Goal: Information Seeking & Learning: Learn about a topic

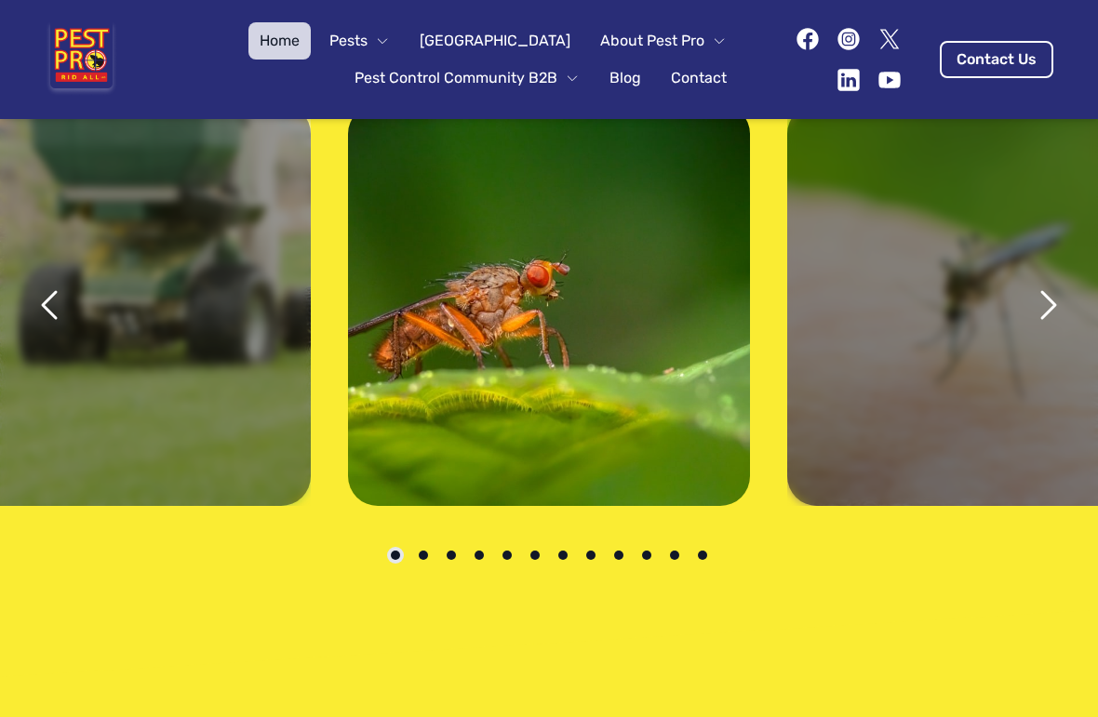
scroll to position [3511, 0]
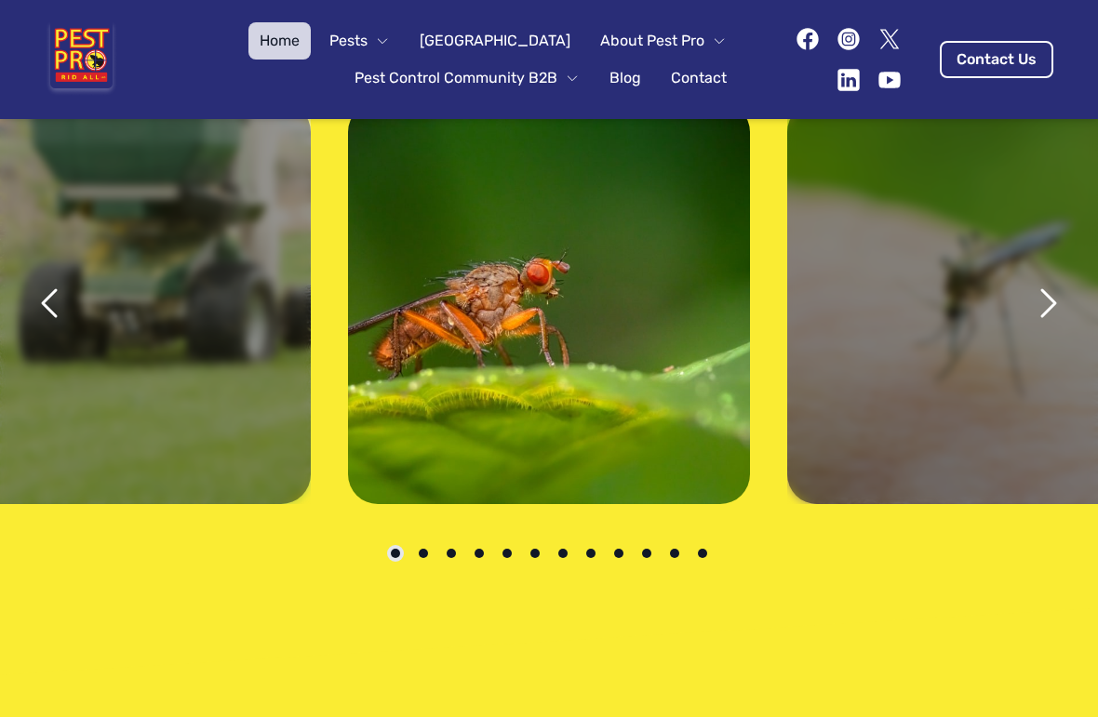
click at [1054, 290] on icon "next" at bounding box center [1048, 303] width 13 height 26
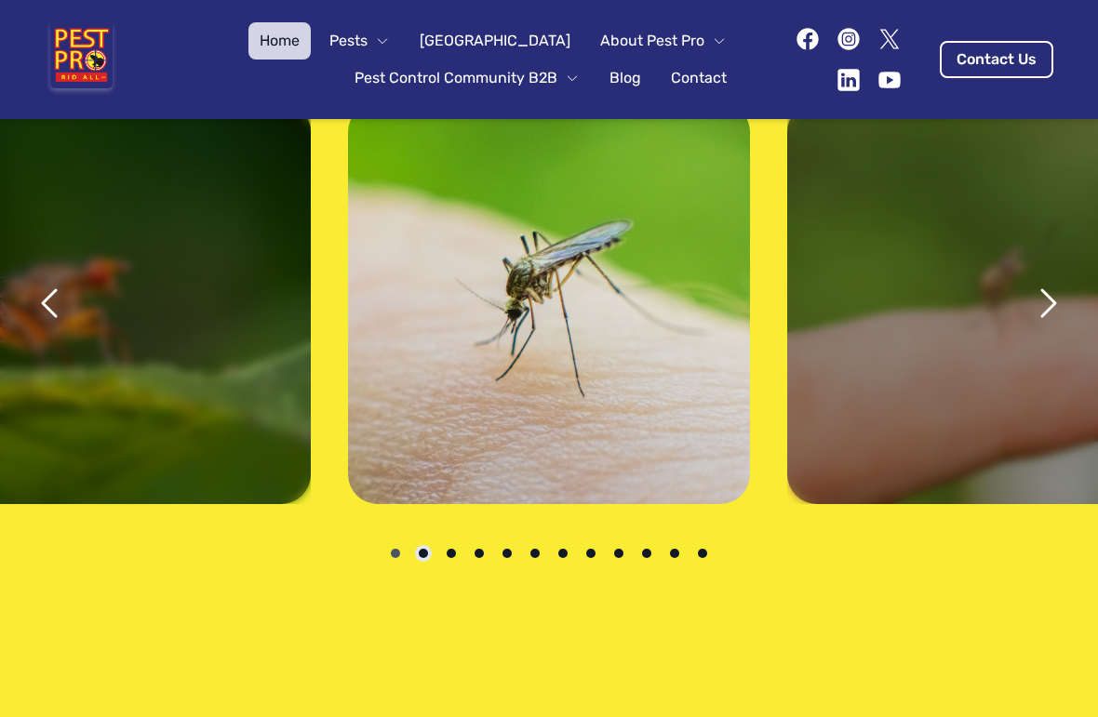
click at [1055, 290] on icon "next" at bounding box center [1048, 303] width 13 height 26
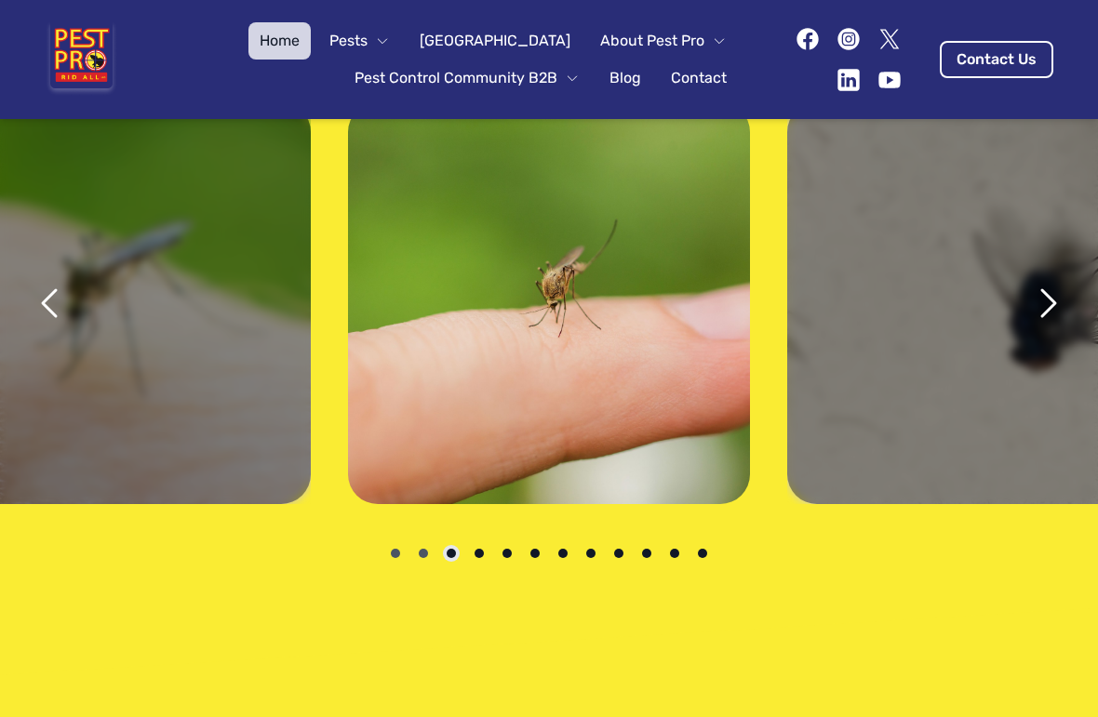
click at [1057, 281] on icon "next" at bounding box center [1047, 303] width 45 height 45
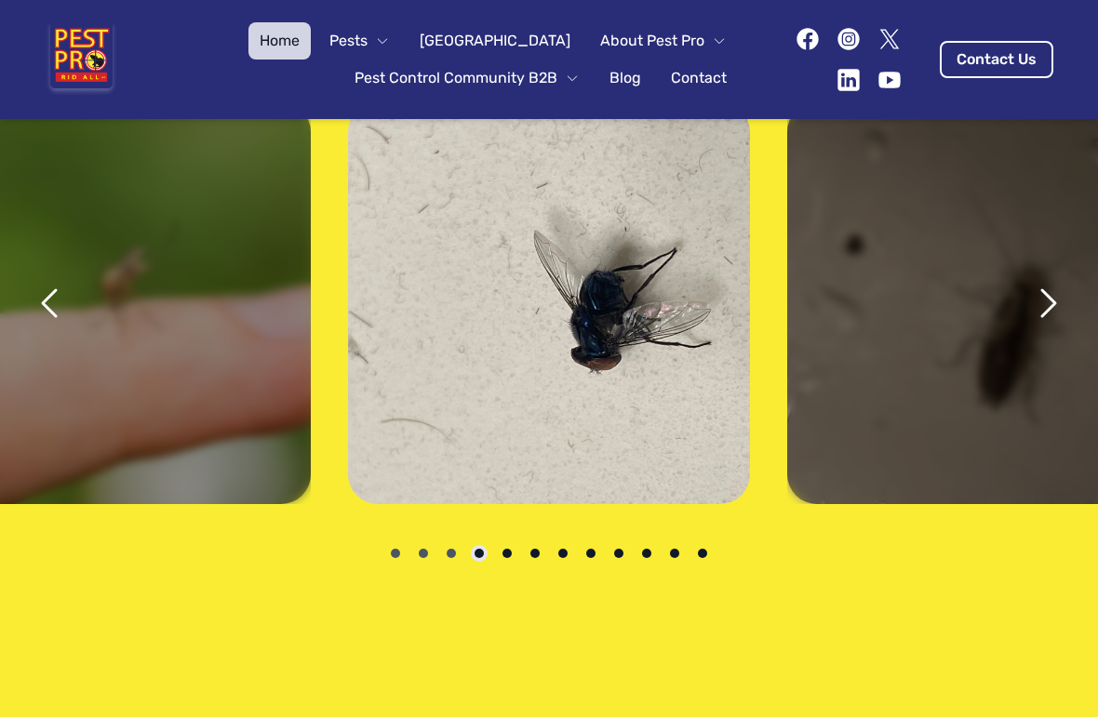
click at [1060, 281] on icon "next" at bounding box center [1047, 303] width 45 height 45
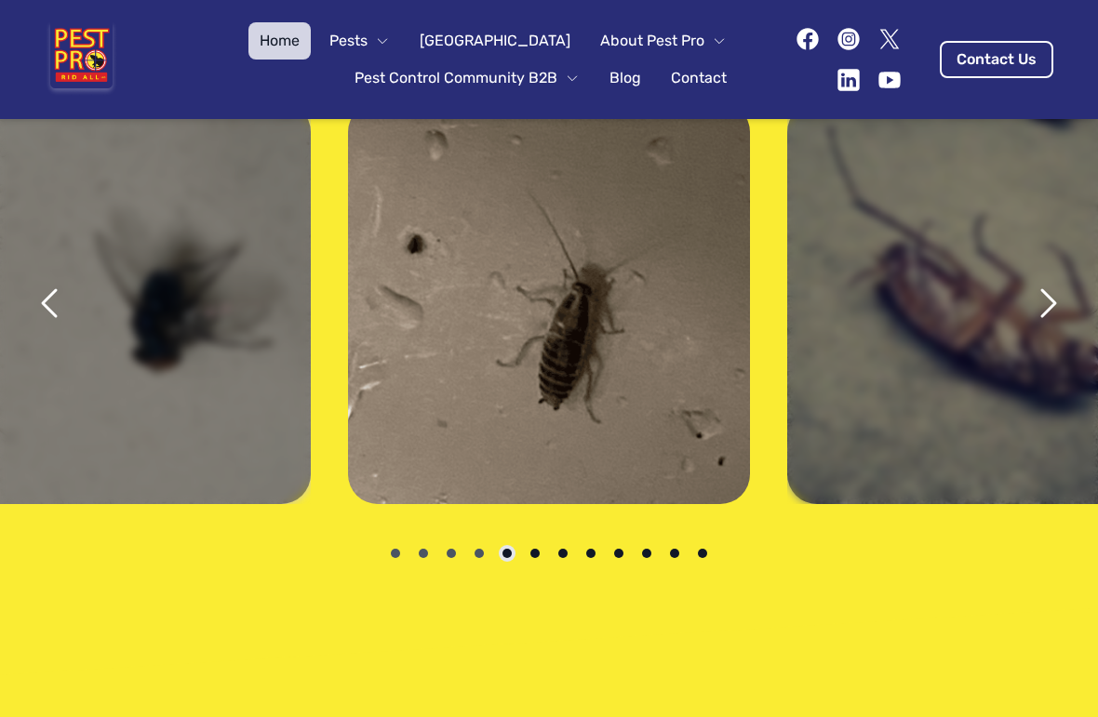
click at [1063, 281] on icon "next" at bounding box center [1047, 303] width 45 height 45
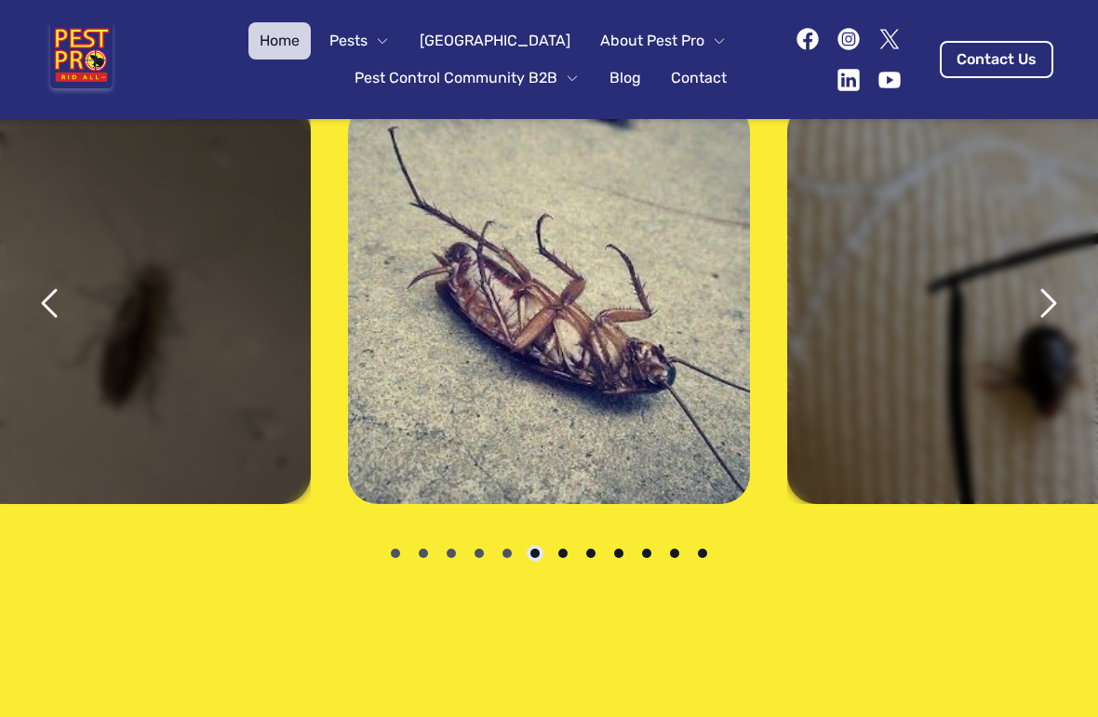
click at [1061, 281] on icon "next" at bounding box center [1047, 303] width 45 height 45
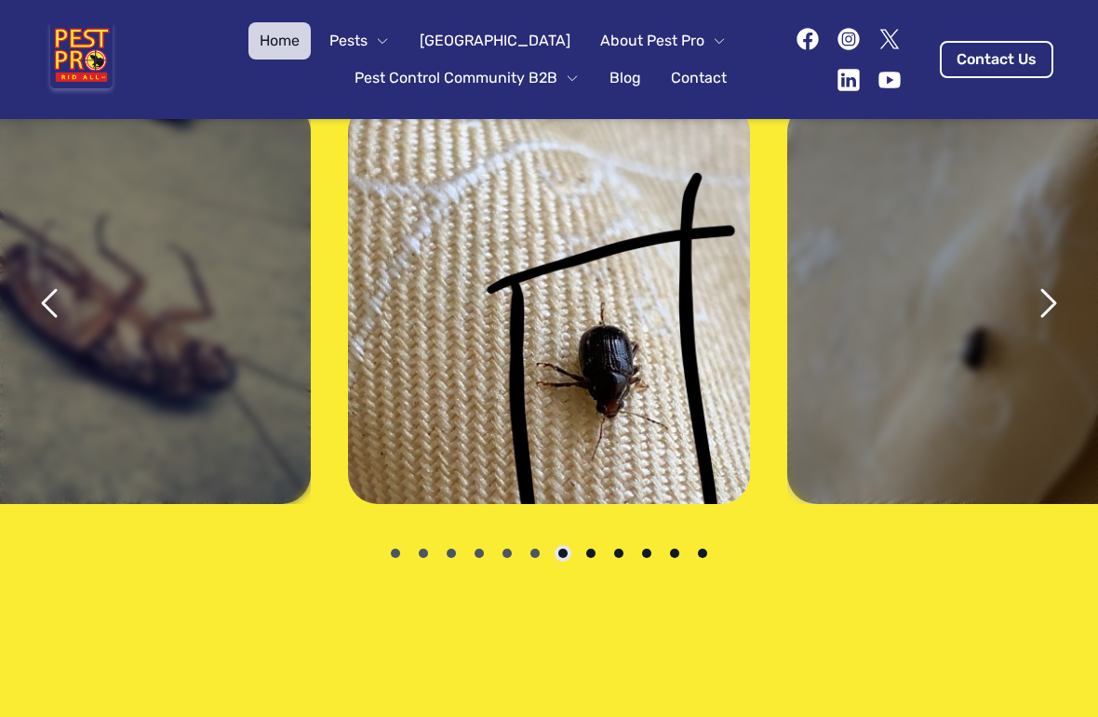
click at [1060, 281] on icon "next" at bounding box center [1047, 303] width 45 height 45
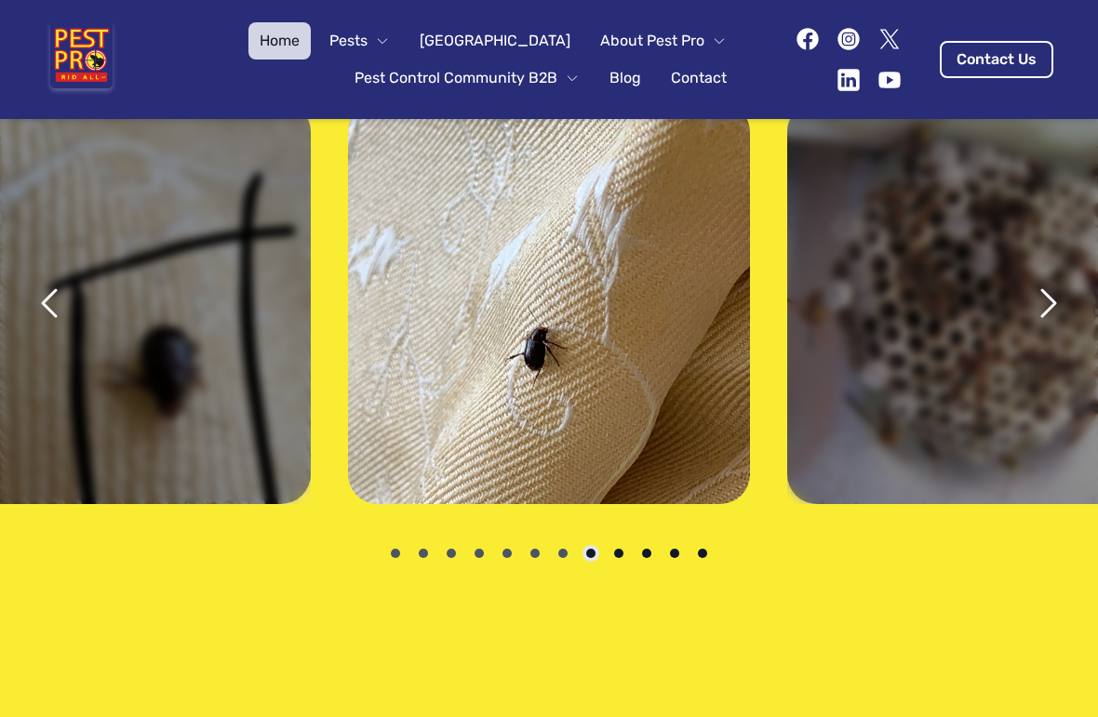
click at [1053, 290] on icon "next" at bounding box center [1048, 303] width 13 height 26
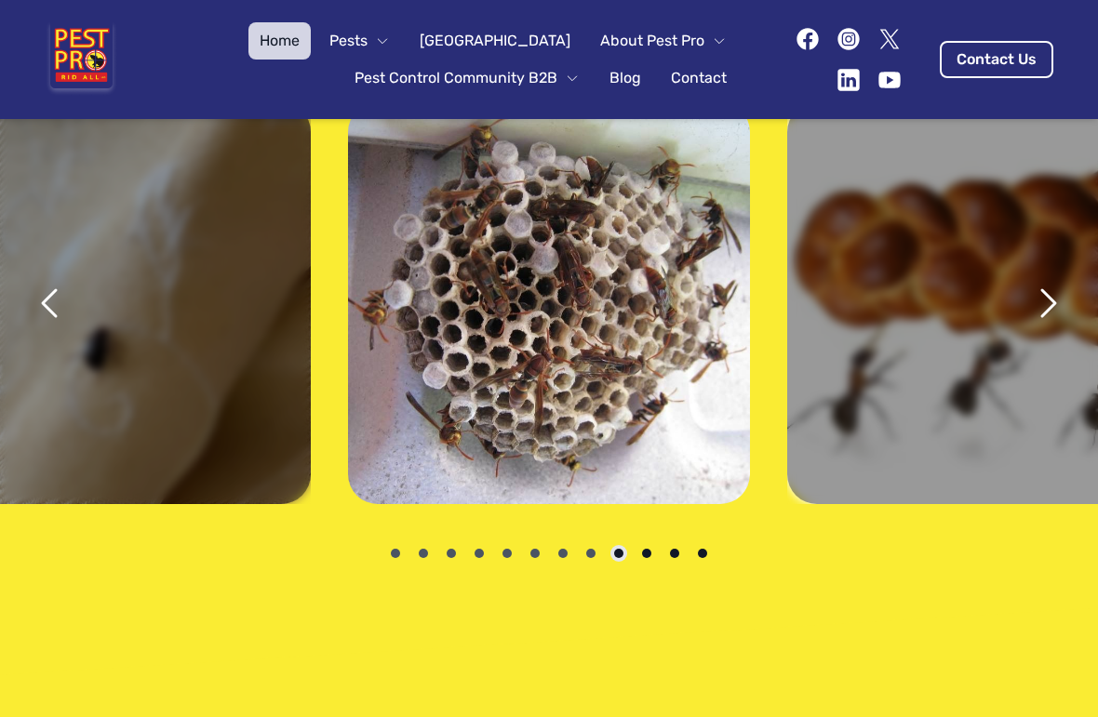
click at [1052, 290] on icon "next" at bounding box center [1048, 303] width 13 height 26
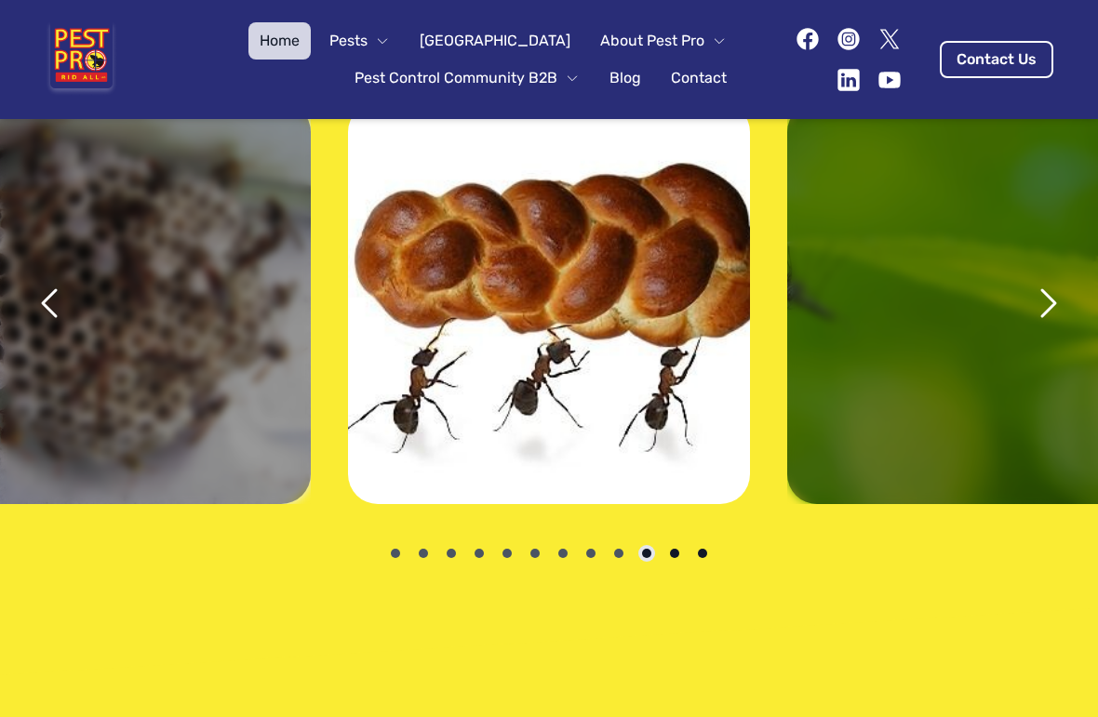
click at [1055, 290] on icon "next" at bounding box center [1048, 303] width 13 height 26
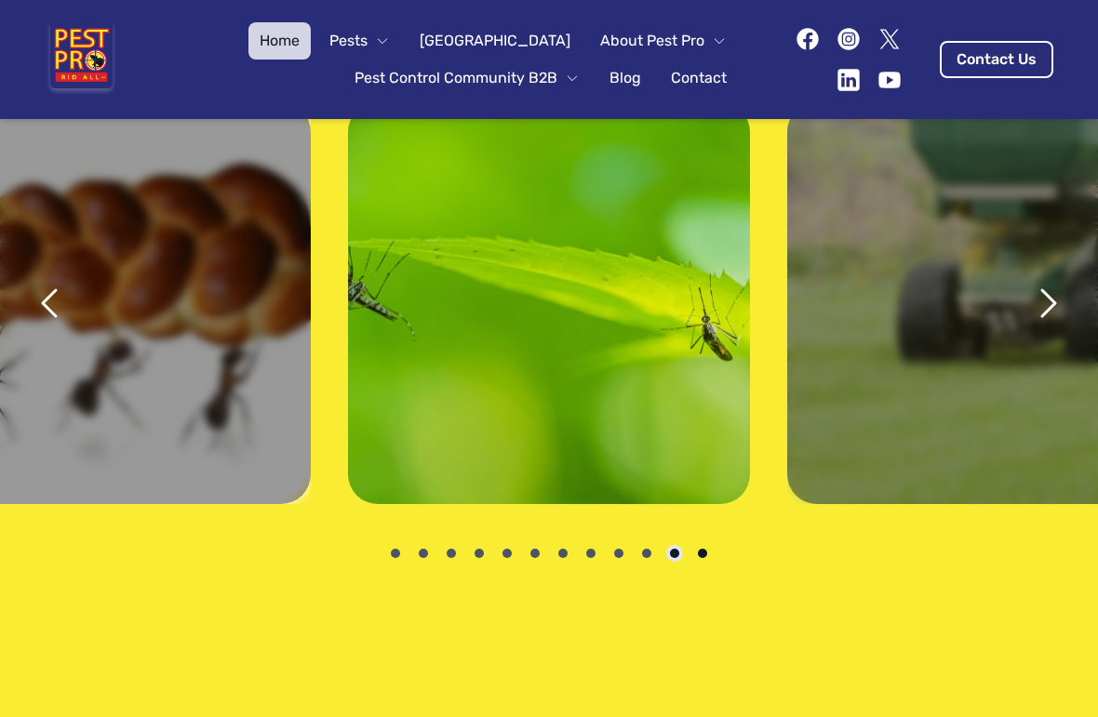
click at [1054, 290] on icon "next" at bounding box center [1048, 303] width 13 height 26
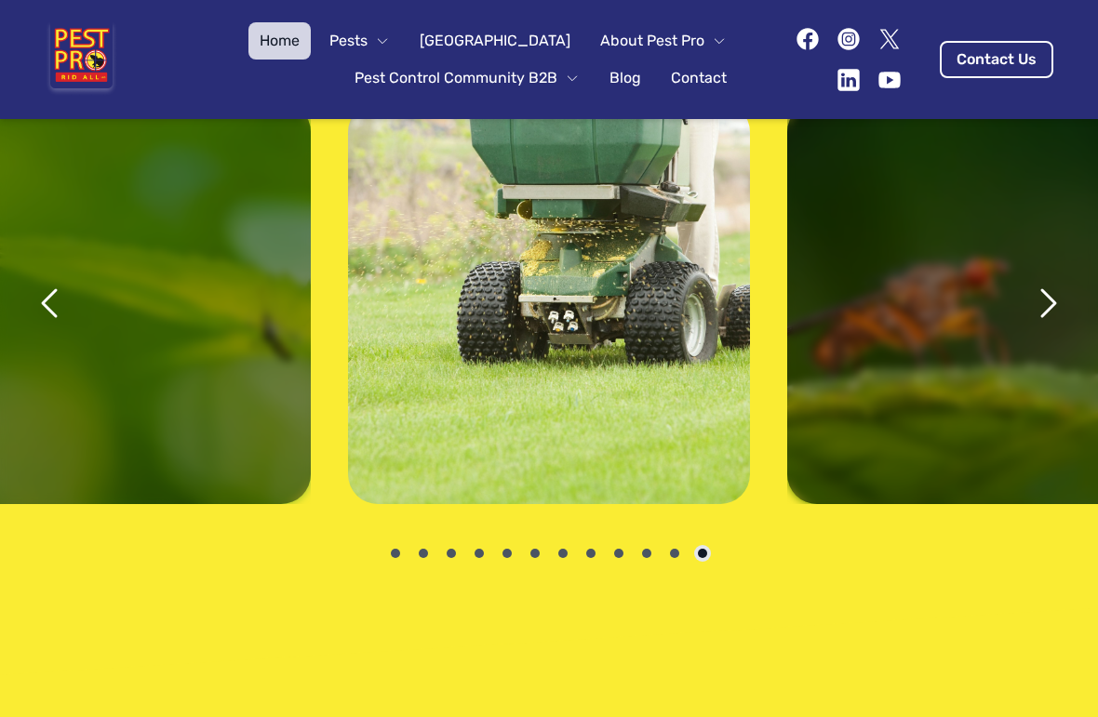
click at [1050, 290] on icon "next" at bounding box center [1048, 303] width 13 height 26
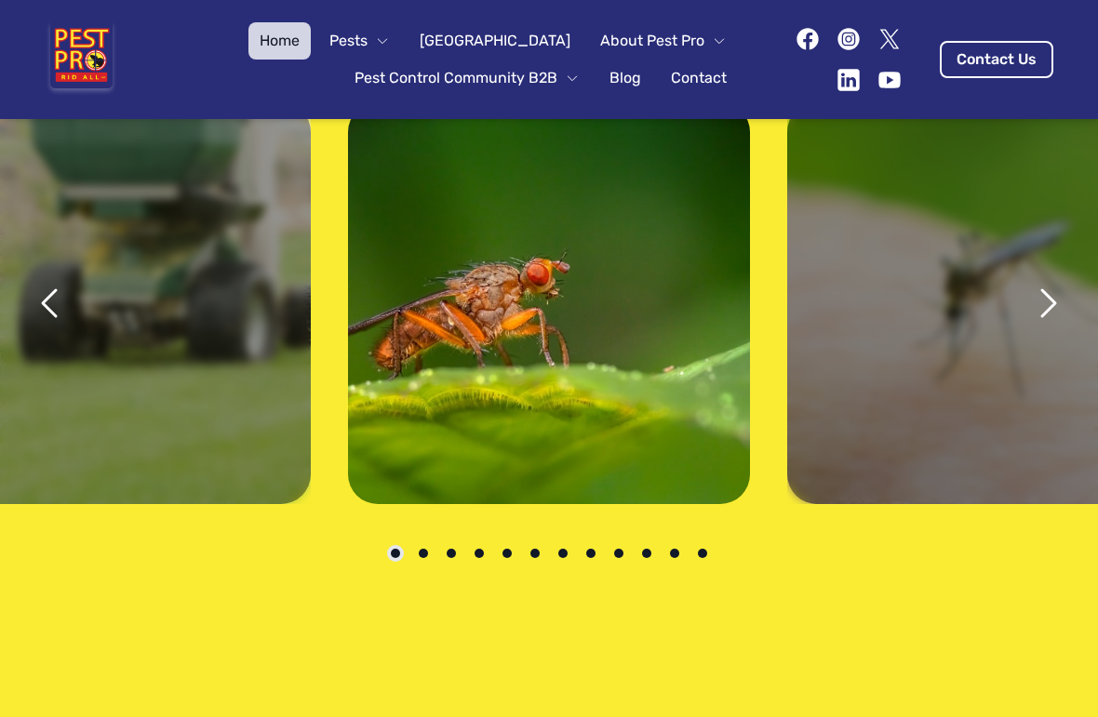
click at [1050, 290] on icon "next" at bounding box center [1048, 303] width 13 height 26
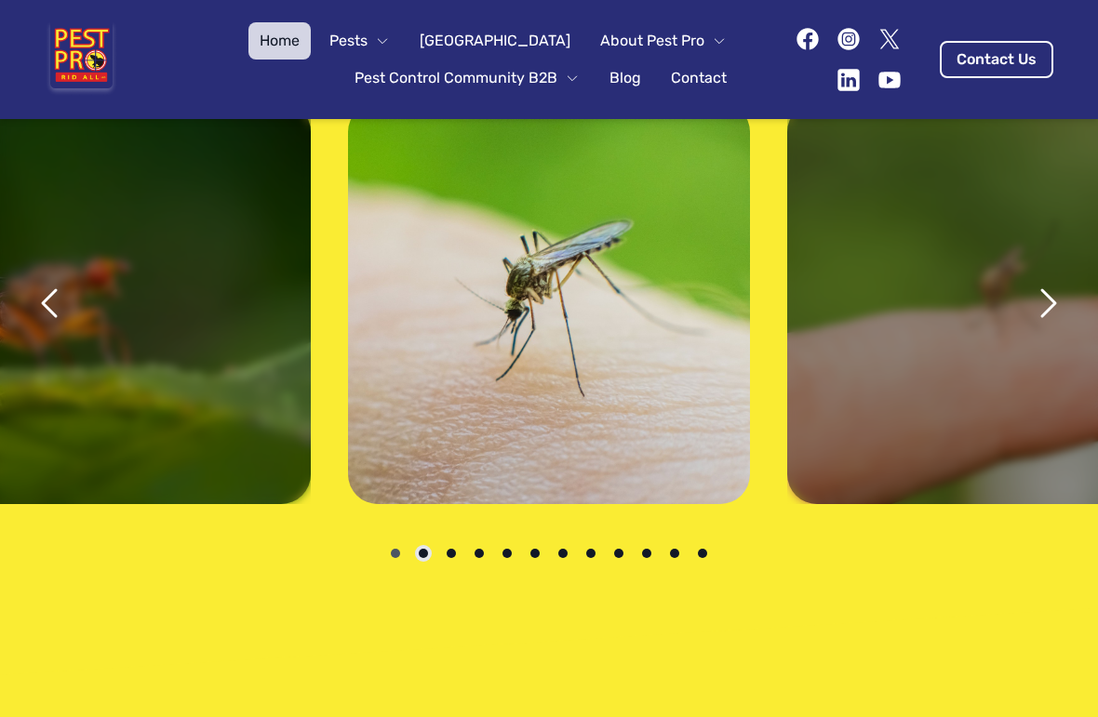
click at [1045, 281] on icon "next" at bounding box center [1047, 303] width 45 height 45
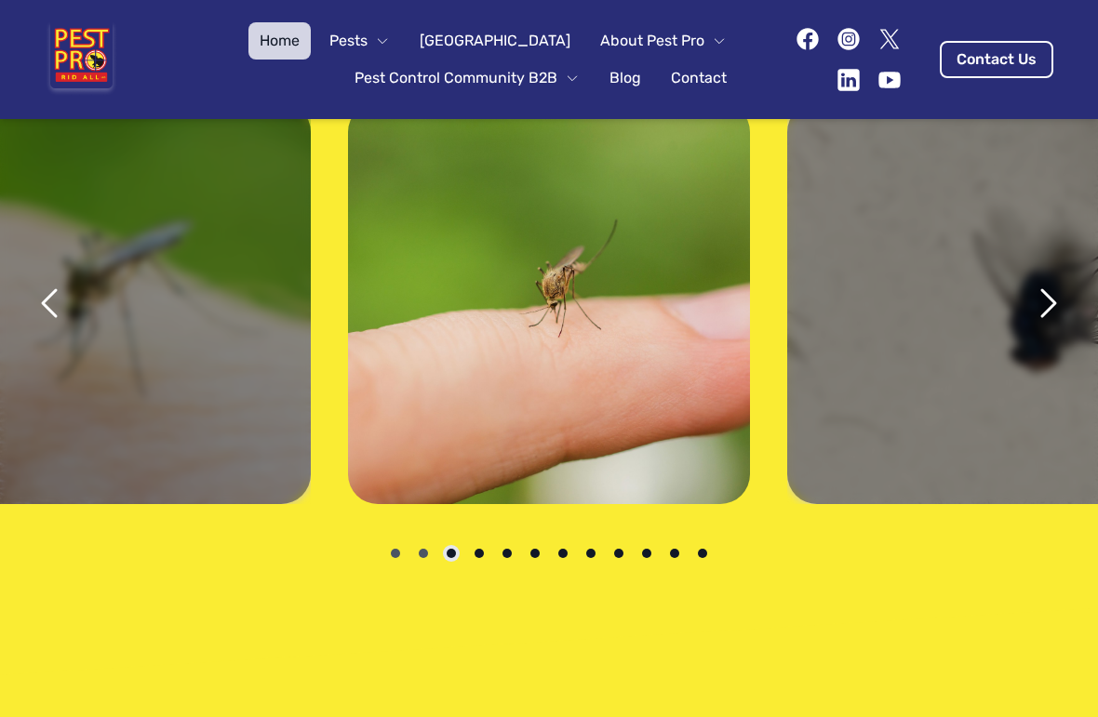
click at [1046, 281] on icon "next" at bounding box center [1047, 303] width 45 height 45
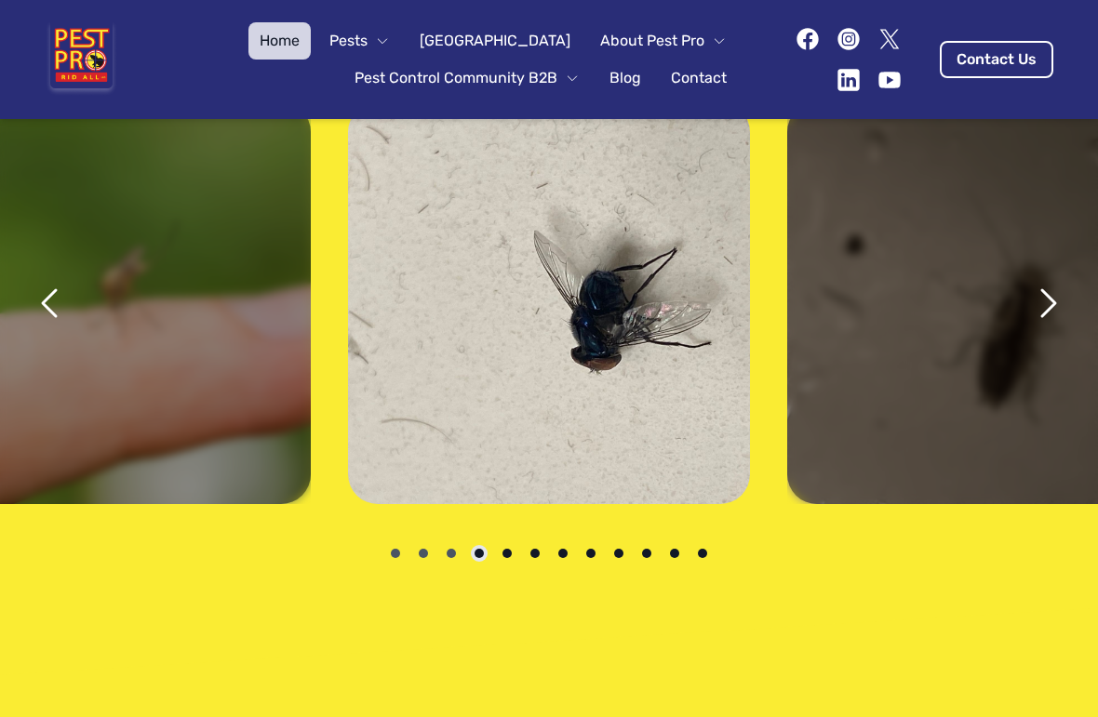
click at [1046, 281] on icon "next" at bounding box center [1047, 303] width 45 height 45
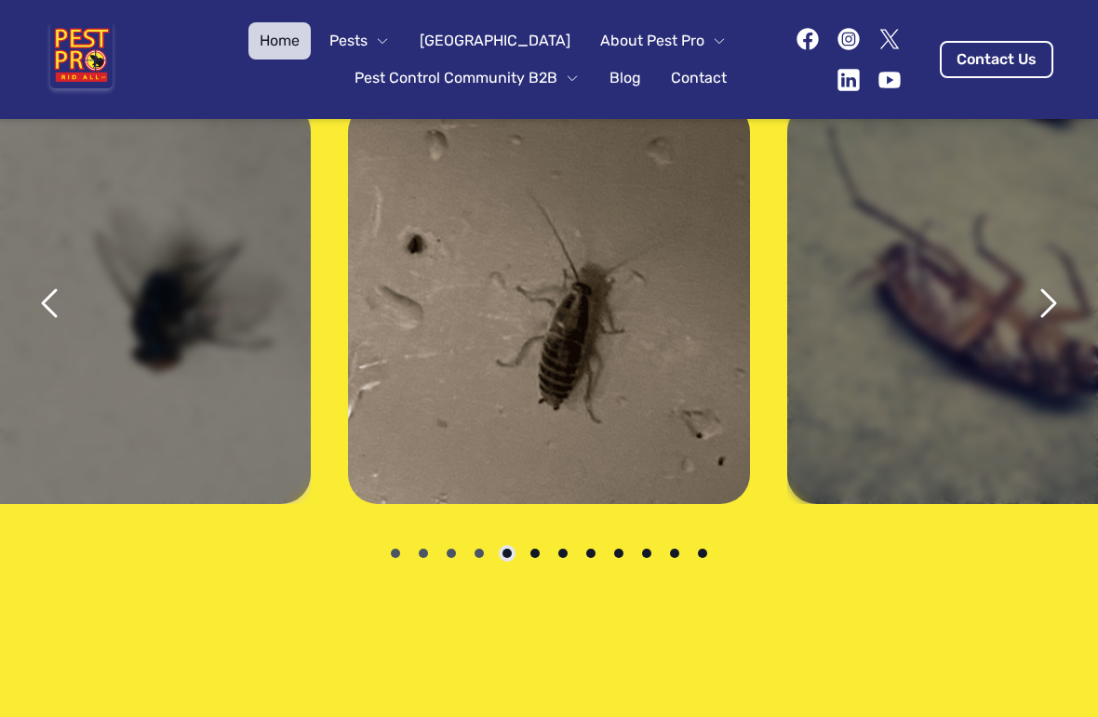
click at [1055, 281] on icon "next" at bounding box center [1047, 303] width 45 height 45
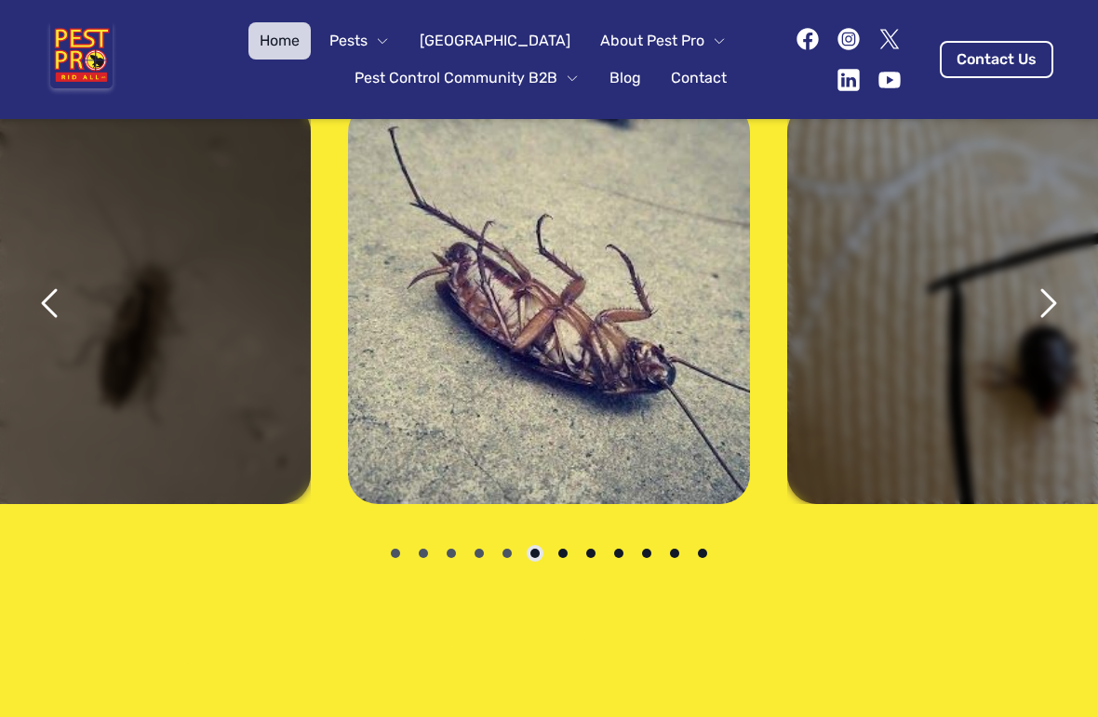
click at [1049, 281] on icon "next" at bounding box center [1047, 303] width 45 height 45
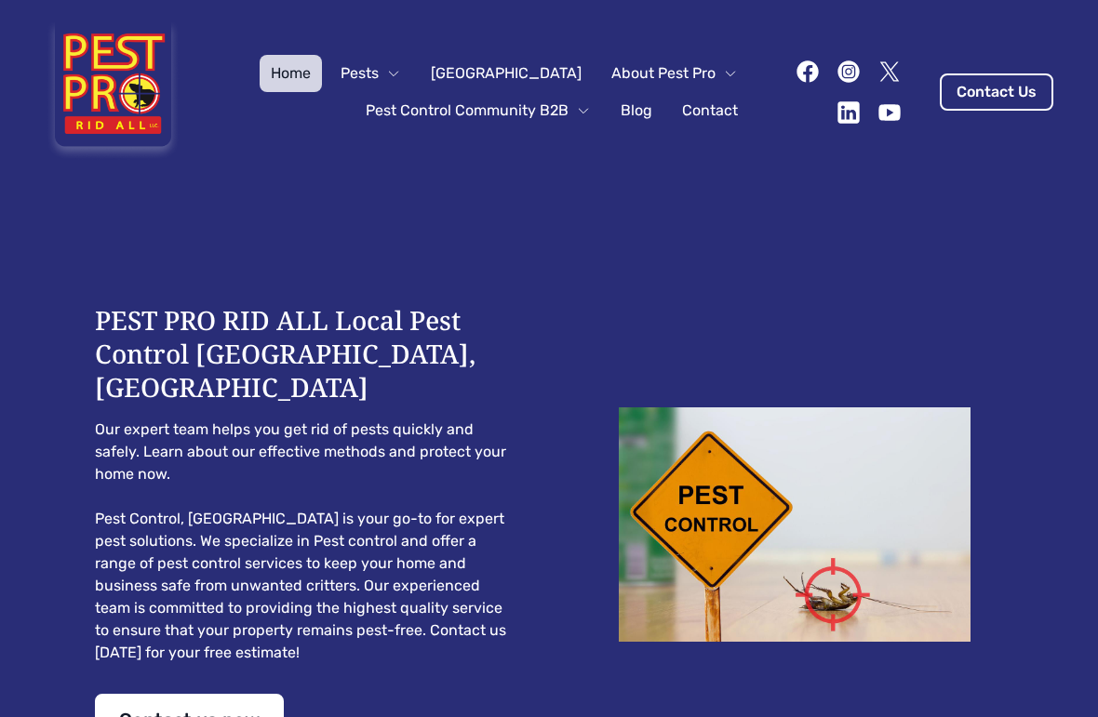
scroll to position [0, 0]
click at [723, 72] on icon "button" at bounding box center [730, 73] width 15 height 15
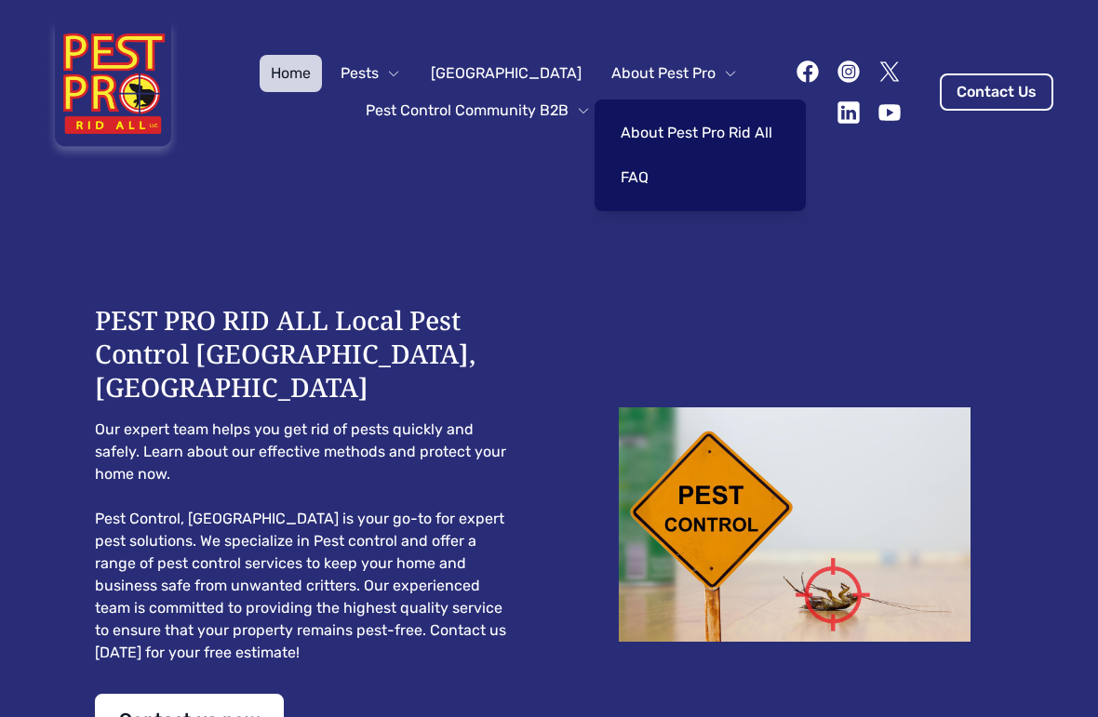
click at [728, 138] on link "About Pest Pro Rid All" at bounding box center [696, 132] width 174 height 37
